Goal: Book appointment/travel/reservation

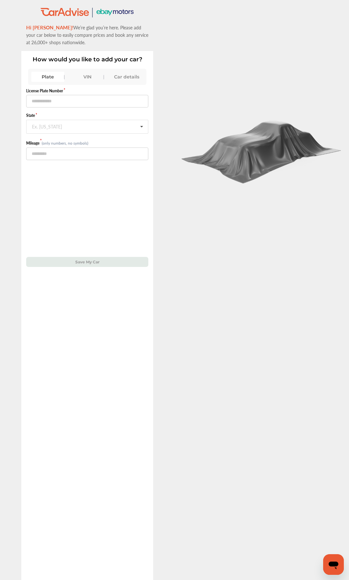
click at [92, 75] on div "VIN" at bounding box center [87, 77] width 33 height 10
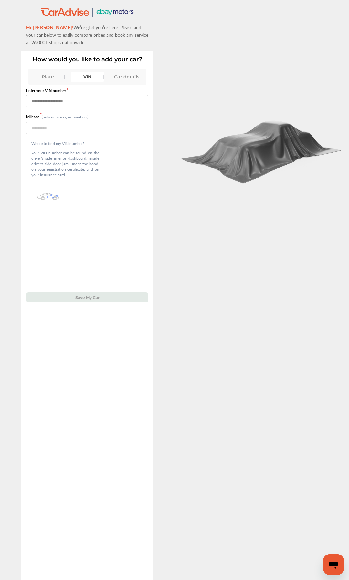
paste input "**********"
type input "**********"
drag, startPoint x: 53, startPoint y: 127, endPoint x: 57, endPoint y: 126, distance: 4.0
click at [53, 127] on input "number" at bounding box center [87, 128] width 122 height 13
type input "*****"
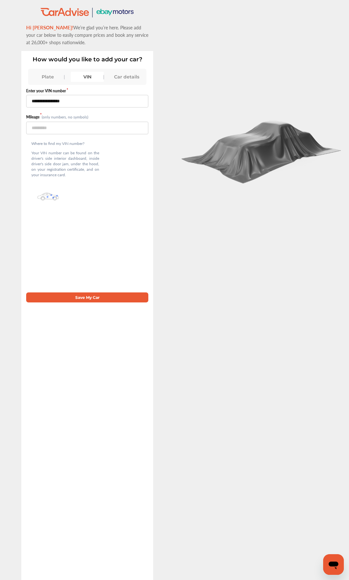
click at [103, 301] on button "Save My Car" at bounding box center [87, 298] width 122 height 10
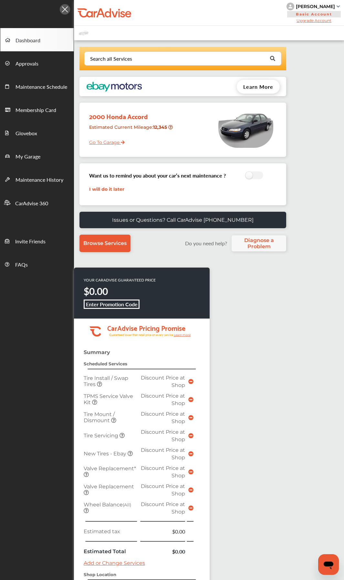
scroll to position [106, 0]
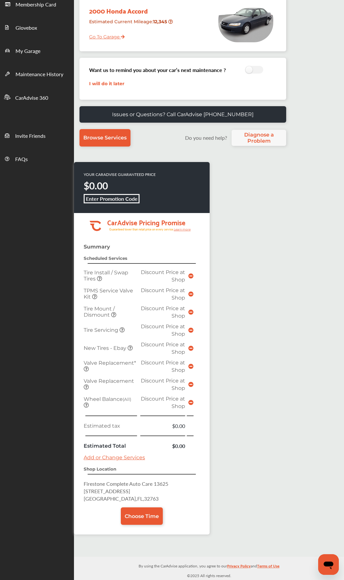
click at [85, 484] on span "Firestone Complete Auto Care 13625" at bounding box center [126, 483] width 85 height 7
drag, startPoint x: 85, startPoint y: 484, endPoint x: 126, endPoint y: 498, distance: 43.9
click at [135, 500] on p "Firestone Complete Auto Care 13625 2680 Enterprise Rd Orange City , FL , 32763" at bounding box center [142, 491] width 116 height 22
copy p "Firestone Complete Auto Care 13625 2680 Enterprise Rd Orange City , FL , 32763"
click at [230, 430] on div "YOUR CARADVISE GUARANTEED PRICE $0.00 Enter Promotion Code .cls-1 { clip-path: …" at bounding box center [177, 351] width 207 height 379
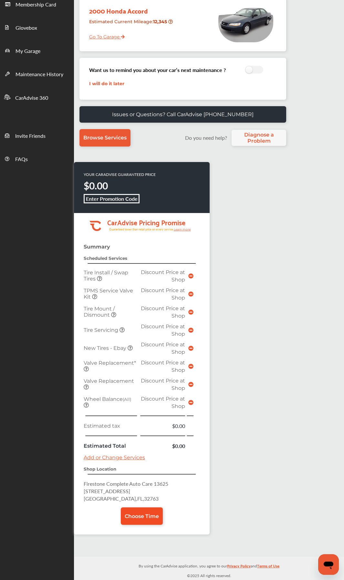
click at [144, 511] on link "Choose Time" at bounding box center [142, 516] width 42 height 17
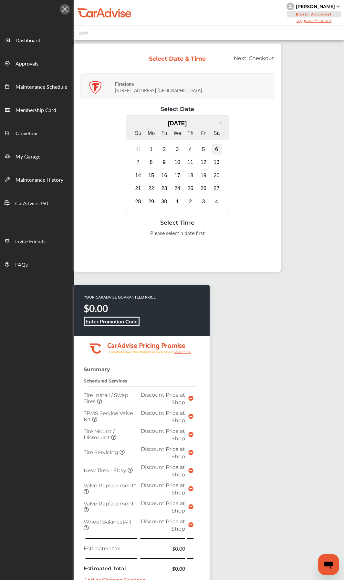
click at [217, 149] on div "6" at bounding box center [217, 149] width 10 height 10
click at [162, 251] on div "2:00 PM" at bounding box center [161, 250] width 30 height 12
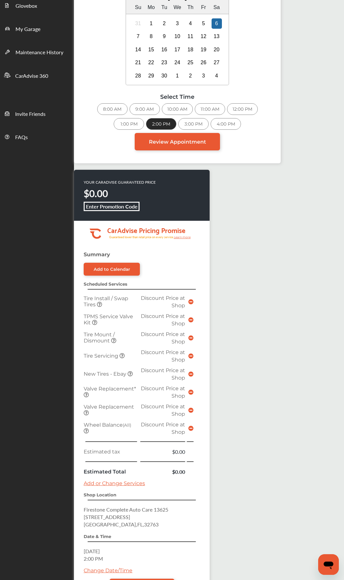
scroll to position [186, 0]
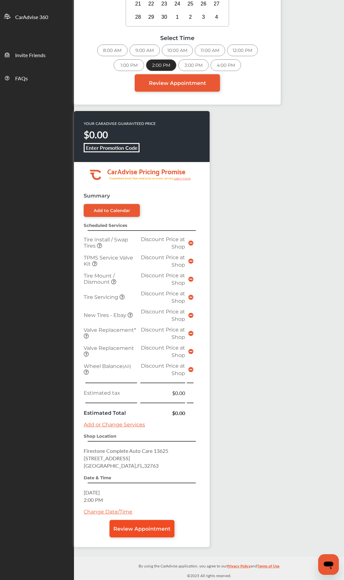
click at [149, 535] on link "Review Appointment" at bounding box center [141, 528] width 65 height 17
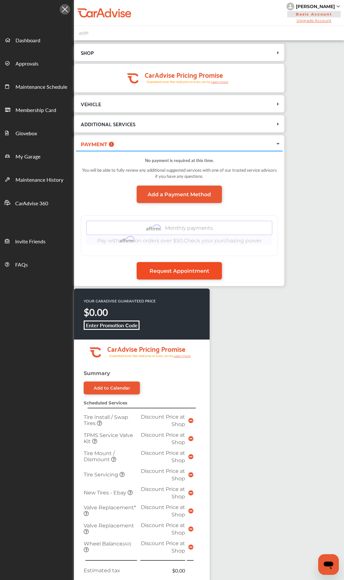
click at [203, 274] on link "Request Appointment" at bounding box center [179, 270] width 85 height 17
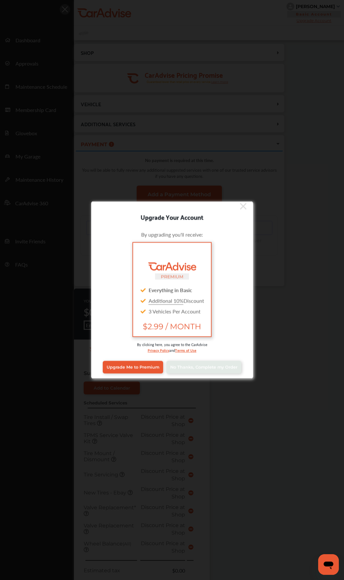
scroll to position [5, 0]
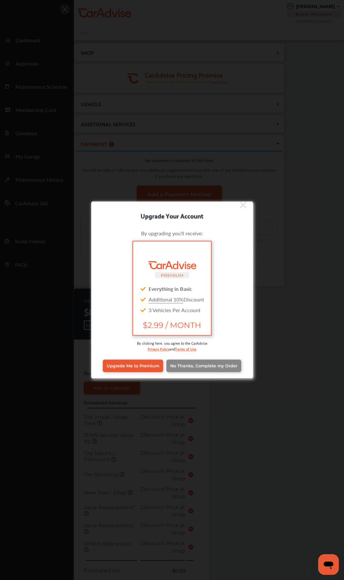
click at [224, 364] on span "No Thanks, Complete my Order" at bounding box center [203, 366] width 67 height 5
